Goal: Information Seeking & Learning: Learn about a topic

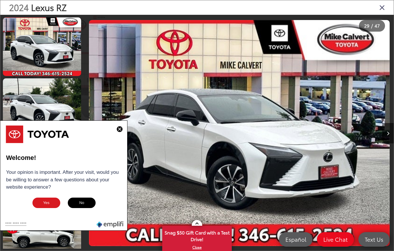
scroll to position [0, 8650]
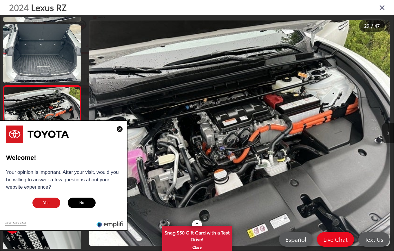
click at [120, 130] on img at bounding box center [120, 129] width 6 height 6
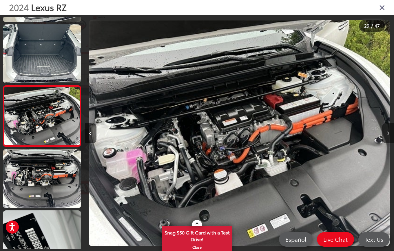
click at [389, 132] on button "Next image" at bounding box center [388, 133] width 12 height 20
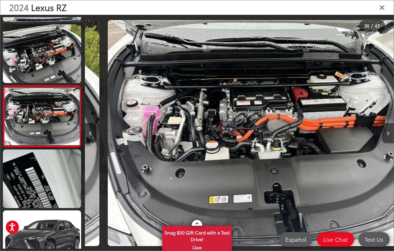
scroll to position [0, 8959]
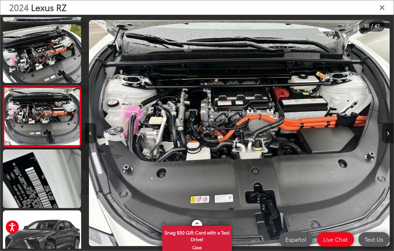
click at [389, 132] on button "Next image" at bounding box center [388, 133] width 12 height 20
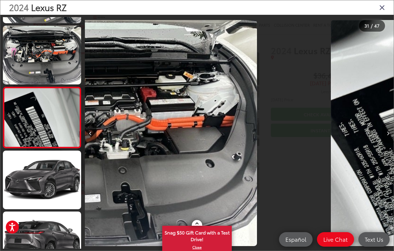
scroll to position [1759, 0]
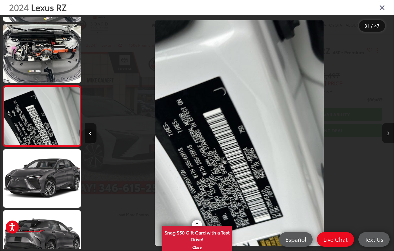
click at [389, 132] on button "Next image" at bounding box center [388, 133] width 12 height 20
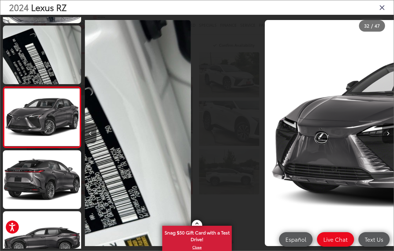
scroll to position [1820, 0]
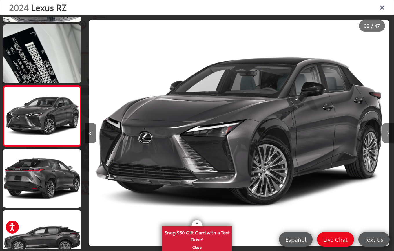
click at [389, 132] on button "Next image" at bounding box center [388, 133] width 12 height 20
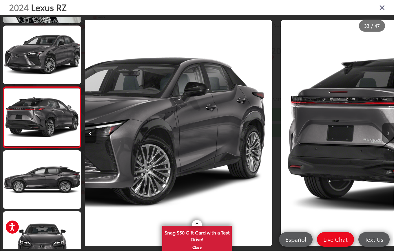
scroll to position [1881, 0]
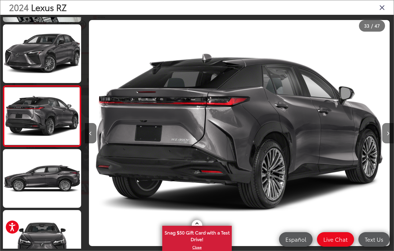
click at [389, 132] on button "Next image" at bounding box center [388, 133] width 12 height 20
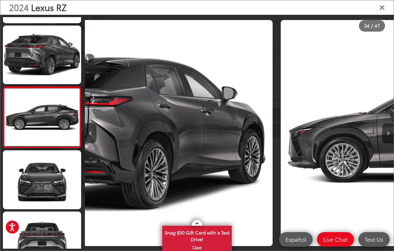
scroll to position [1942, 0]
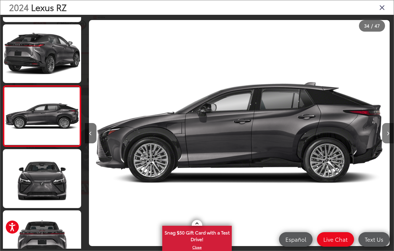
click at [389, 132] on button "Next image" at bounding box center [388, 133] width 12 height 20
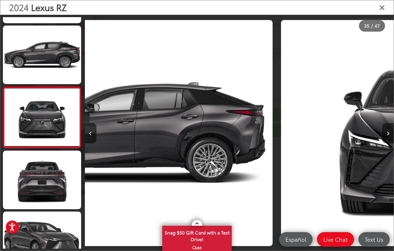
scroll to position [2002, 0]
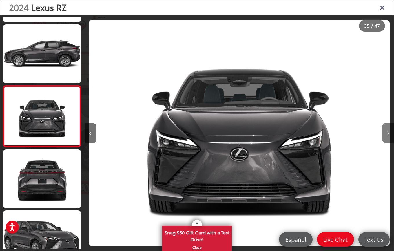
click at [389, 132] on button "Next image" at bounding box center [388, 133] width 12 height 20
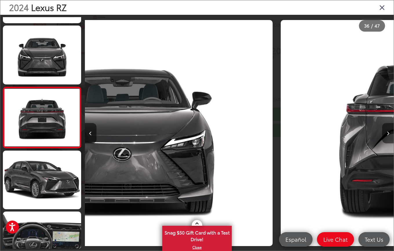
scroll to position [2063, 0]
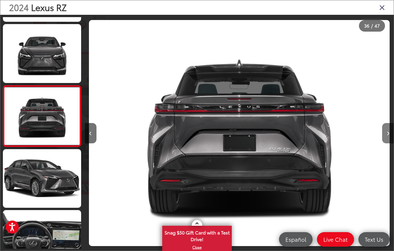
click at [389, 132] on button "Next image" at bounding box center [388, 133] width 12 height 20
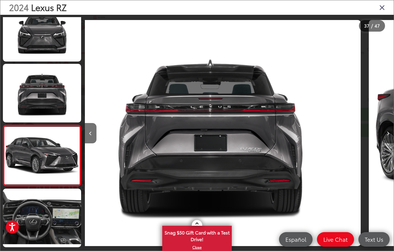
scroll to position [0, 0]
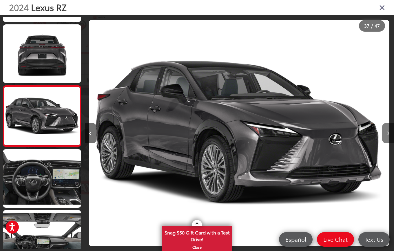
click at [389, 132] on button "Next image" at bounding box center [388, 133] width 12 height 20
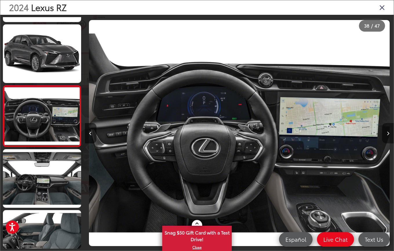
click at [389, 132] on button "Next image" at bounding box center [388, 133] width 12 height 20
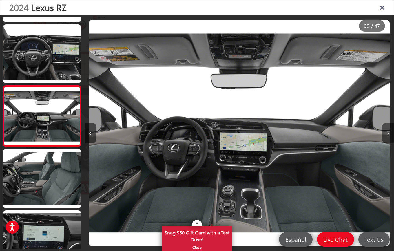
click at [389, 132] on button "Next image" at bounding box center [388, 133] width 12 height 20
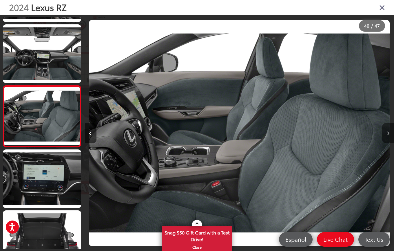
click at [389, 132] on button "Next image" at bounding box center [388, 133] width 12 height 20
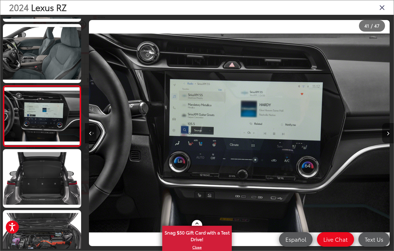
click at [389, 132] on button "Next image" at bounding box center [388, 133] width 12 height 20
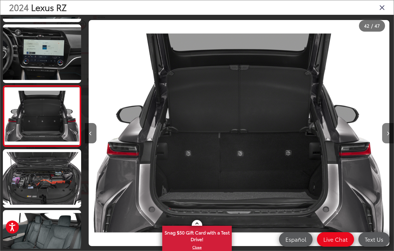
click at [389, 132] on button "Next image" at bounding box center [388, 133] width 12 height 20
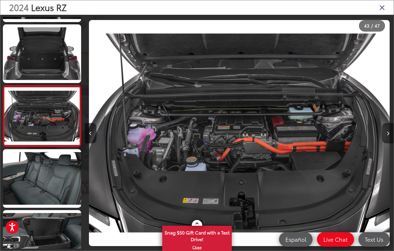
click at [389, 132] on button "Next image" at bounding box center [388, 133] width 12 height 20
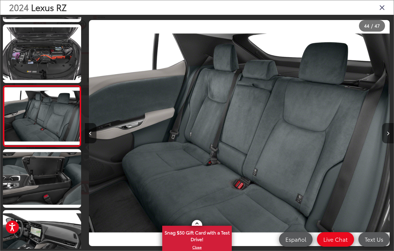
click at [389, 132] on button "Next image" at bounding box center [388, 133] width 12 height 20
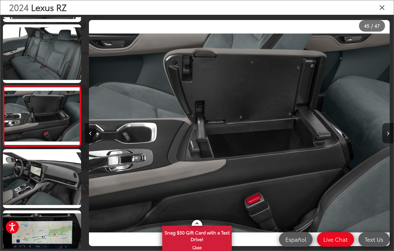
click at [382, 8] on icon "Close gallery" at bounding box center [382, 7] width 6 height 8
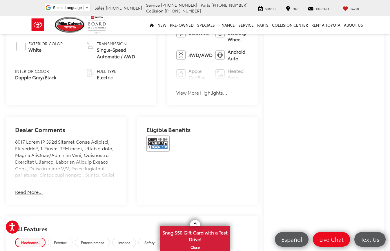
click at [28, 188] on button "Read More..." at bounding box center [29, 191] width 28 height 7
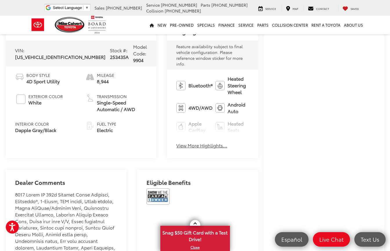
scroll to position [261, 0]
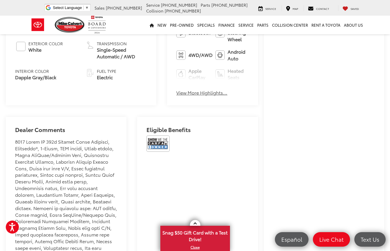
click at [176, 89] on button "View More Highlights..." at bounding box center [201, 92] width 51 height 7
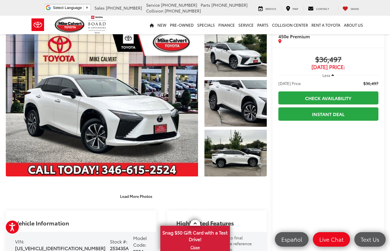
scroll to position [21, 0]
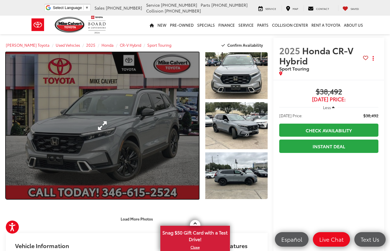
click at [148, 126] on link "Expand Photo 0" at bounding box center [102, 125] width 193 height 147
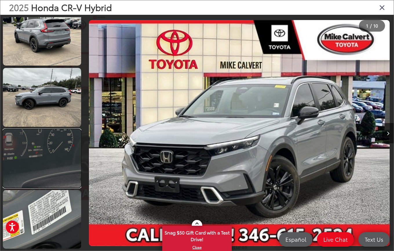
click at [47, 138] on link at bounding box center [42, 158] width 78 height 59
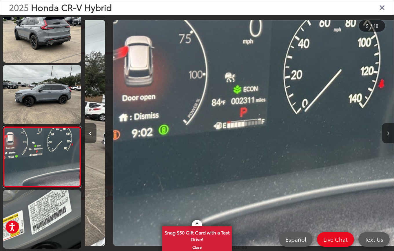
scroll to position [0, 2471]
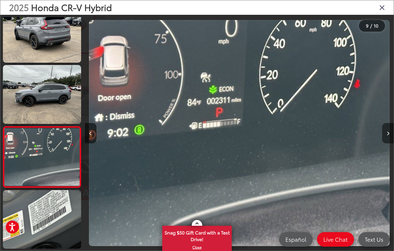
drag, startPoint x: 391, startPoint y: 133, endPoint x: 385, endPoint y: 134, distance: 6.2
click at [389, 133] on button "Next image" at bounding box center [388, 133] width 12 height 20
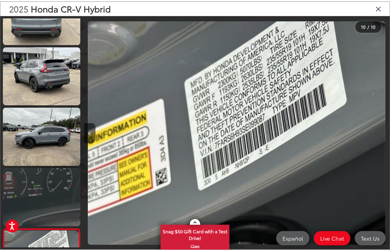
scroll to position [379, 0]
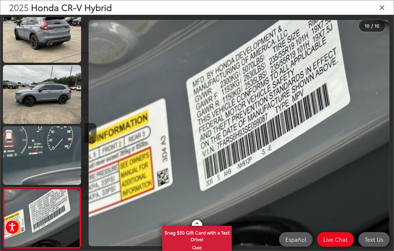
click at [382, 7] on icon "Close gallery" at bounding box center [382, 7] width 6 height 8
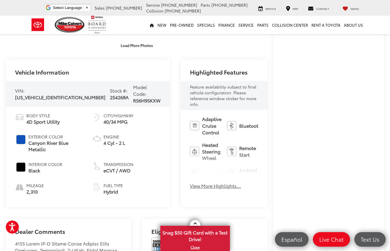
scroll to position [174, 0]
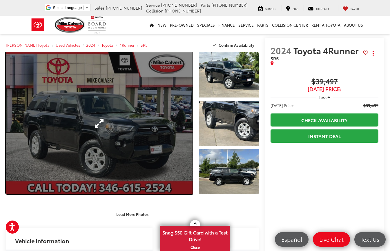
click at [131, 135] on link "Expand Photo 0" at bounding box center [99, 123] width 187 height 142
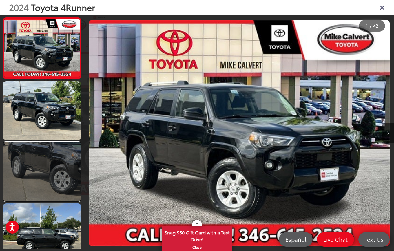
click at [59, 155] on link at bounding box center [42, 171] width 78 height 59
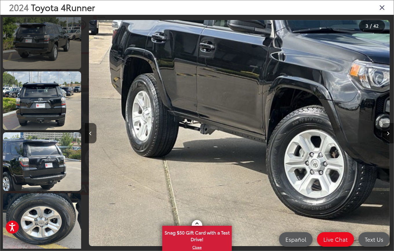
scroll to position [257, 0]
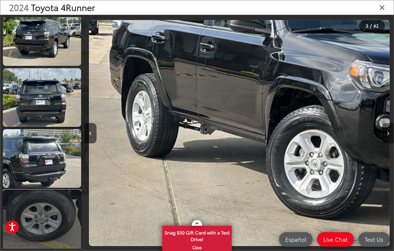
click at [50, 208] on link at bounding box center [42, 219] width 78 height 59
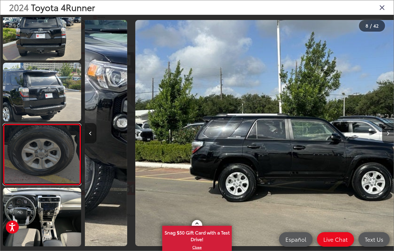
scroll to position [358, 0]
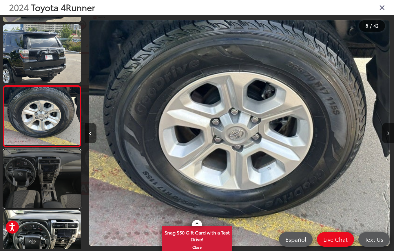
click at [54, 178] on link at bounding box center [42, 178] width 78 height 59
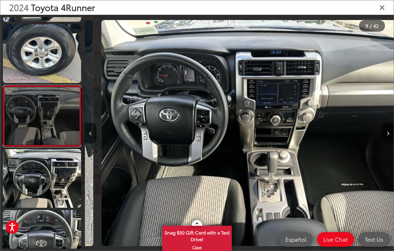
scroll to position [0, 2471]
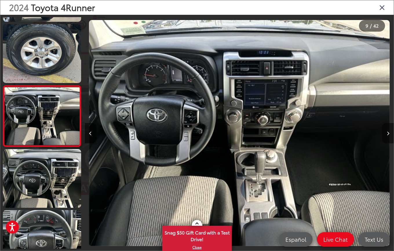
click at [386, 133] on button "Next image" at bounding box center [388, 133] width 12 height 20
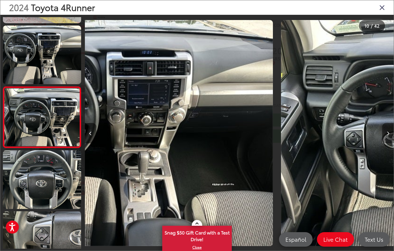
scroll to position [480, 0]
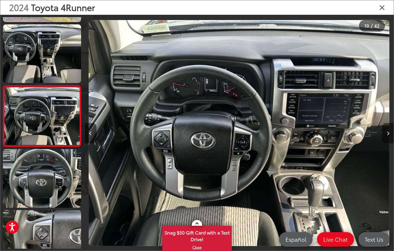
click at [386, 133] on button "Next image" at bounding box center [388, 133] width 12 height 20
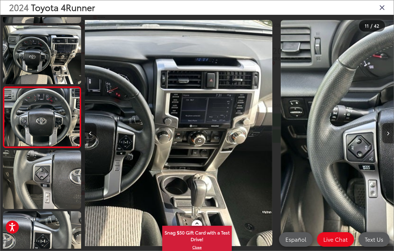
scroll to position [541, 0]
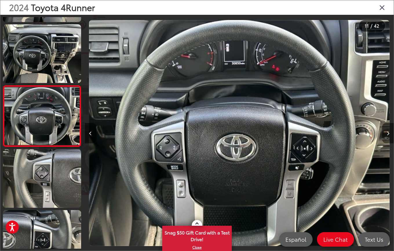
click at [386, 133] on button "Next image" at bounding box center [388, 133] width 12 height 20
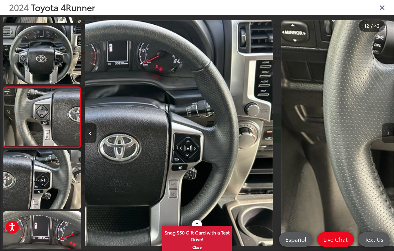
scroll to position [602, 0]
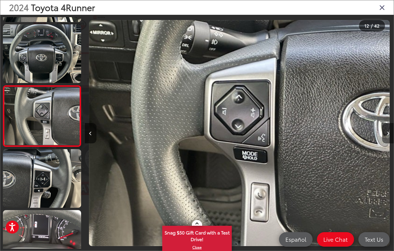
click at [386, 133] on button "Next image" at bounding box center [388, 133] width 12 height 20
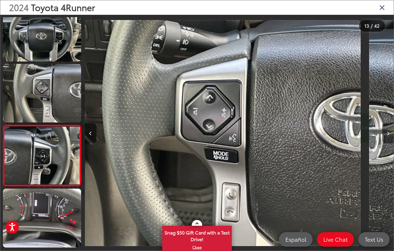
scroll to position [0, 0]
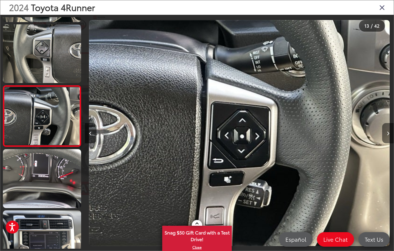
click at [386, 133] on button "Next image" at bounding box center [388, 133] width 12 height 20
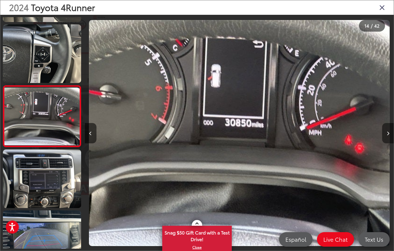
click at [386, 133] on button "Next image" at bounding box center [388, 133] width 12 height 20
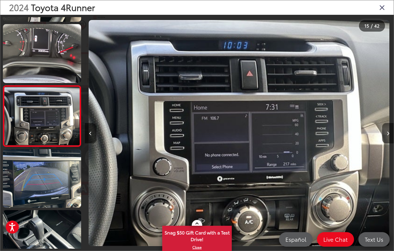
click at [386, 133] on button "Next image" at bounding box center [388, 133] width 12 height 20
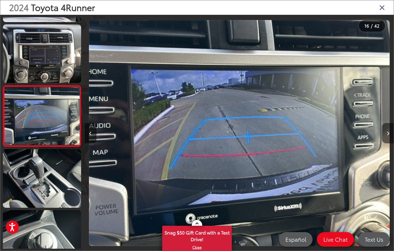
click at [386, 133] on button "Next image" at bounding box center [388, 133] width 12 height 20
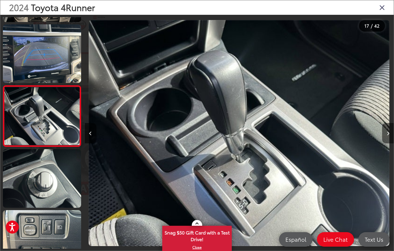
click at [386, 133] on button "Next image" at bounding box center [388, 133] width 12 height 20
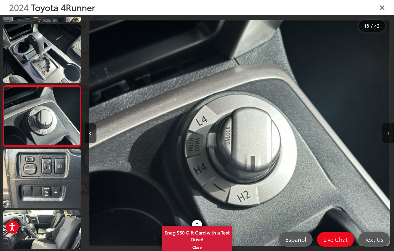
click at [386, 133] on button "Next image" at bounding box center [388, 133] width 12 height 20
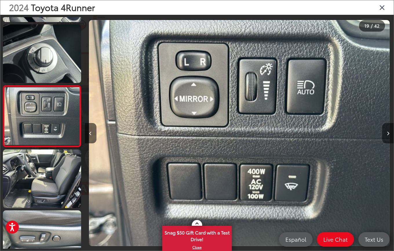
click at [386, 133] on button "Next image" at bounding box center [388, 133] width 12 height 20
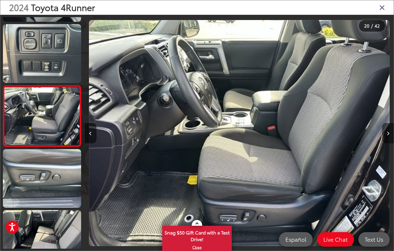
click at [386, 133] on button "Next image" at bounding box center [388, 133] width 12 height 20
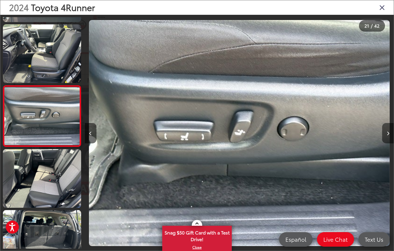
click at [386, 133] on button "Next image" at bounding box center [388, 133] width 12 height 20
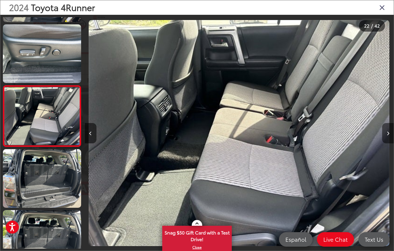
click at [386, 133] on button "Next image" at bounding box center [388, 133] width 12 height 20
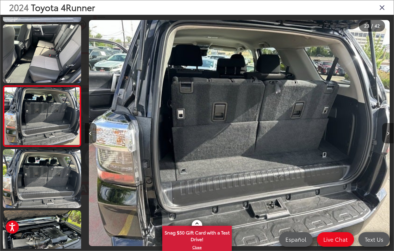
click at [386, 133] on button "Next image" at bounding box center [388, 133] width 12 height 20
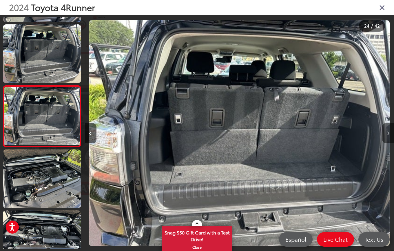
click at [386, 133] on button "Next image" at bounding box center [388, 133] width 12 height 20
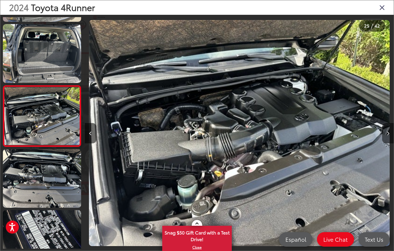
click at [386, 133] on button "Next image" at bounding box center [388, 133] width 12 height 20
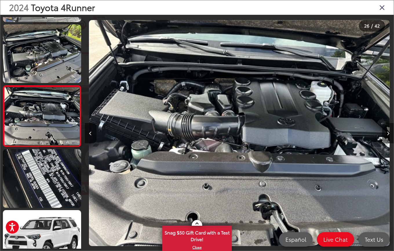
click at [386, 133] on button "Next image" at bounding box center [388, 133] width 12 height 20
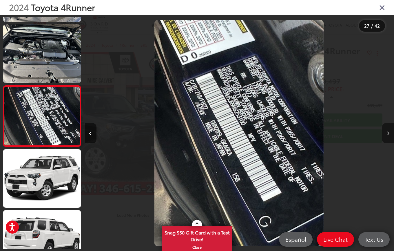
click at [386, 133] on button "Next image" at bounding box center [388, 133] width 12 height 20
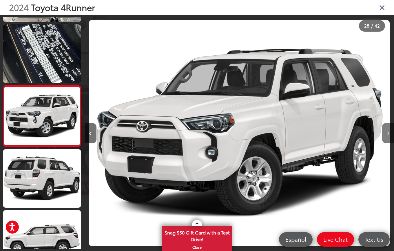
click at [386, 133] on button "Next image" at bounding box center [388, 133] width 12 height 20
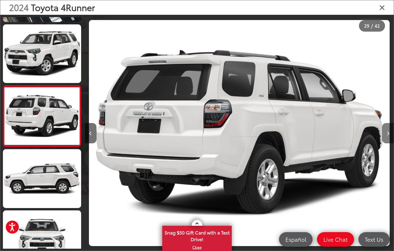
click at [386, 133] on button "Next image" at bounding box center [388, 133] width 12 height 20
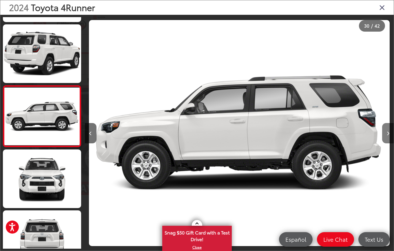
click at [386, 133] on button "Next image" at bounding box center [388, 133] width 12 height 20
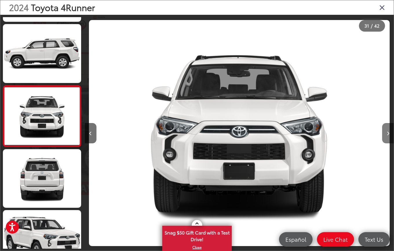
click at [386, 133] on button "Next image" at bounding box center [388, 133] width 12 height 20
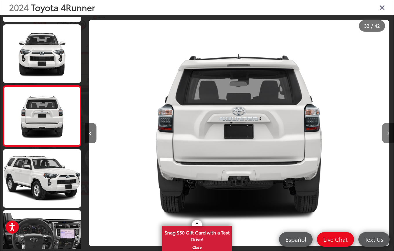
click at [386, 133] on button "Next image" at bounding box center [388, 133] width 12 height 20
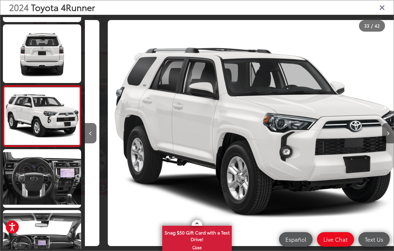
click at [386, 133] on button "Next image" at bounding box center [388, 133] width 12 height 20
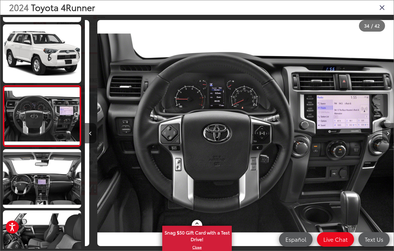
click at [387, 134] on icon "Next image" at bounding box center [388, 133] width 3 height 4
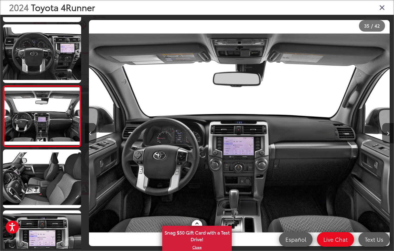
click at [380, 7] on icon "Close gallery" at bounding box center [382, 7] width 6 height 8
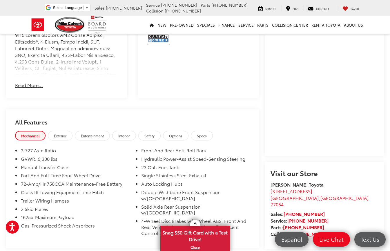
click at [33, 88] on button "Read More..." at bounding box center [29, 85] width 28 height 7
